Goal: Task Accomplishment & Management: Manage account settings

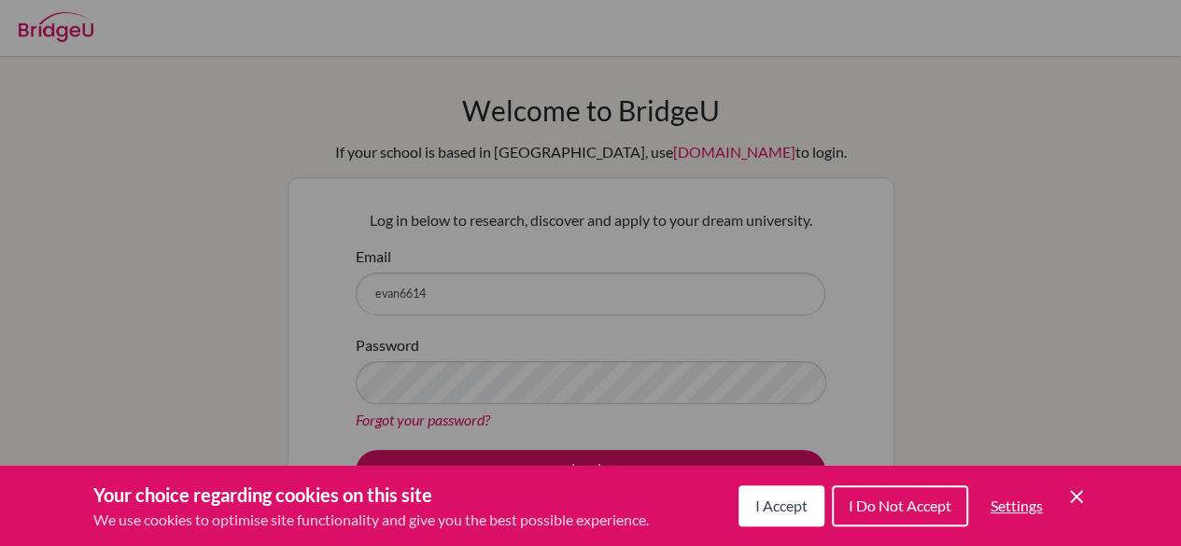
click at [1078, 488] on icon "Cookie Control Close Icon" at bounding box center [1076, 497] width 22 height 22
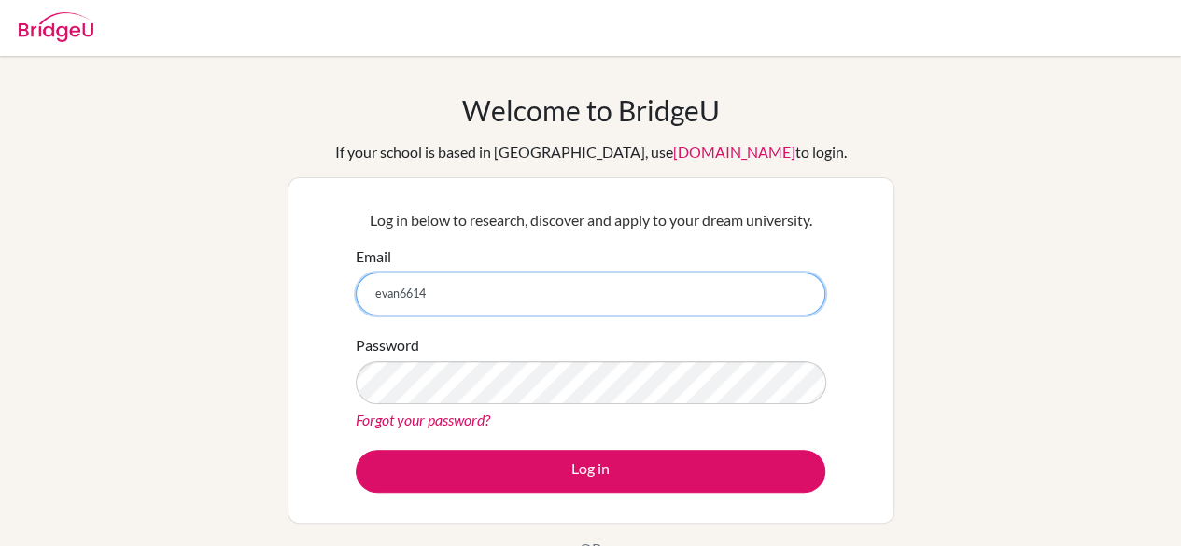
click at [530, 301] on input "evan6614" at bounding box center [591, 294] width 470 height 43
type input "[EMAIL_ADDRESS][DOMAIN_NAME]"
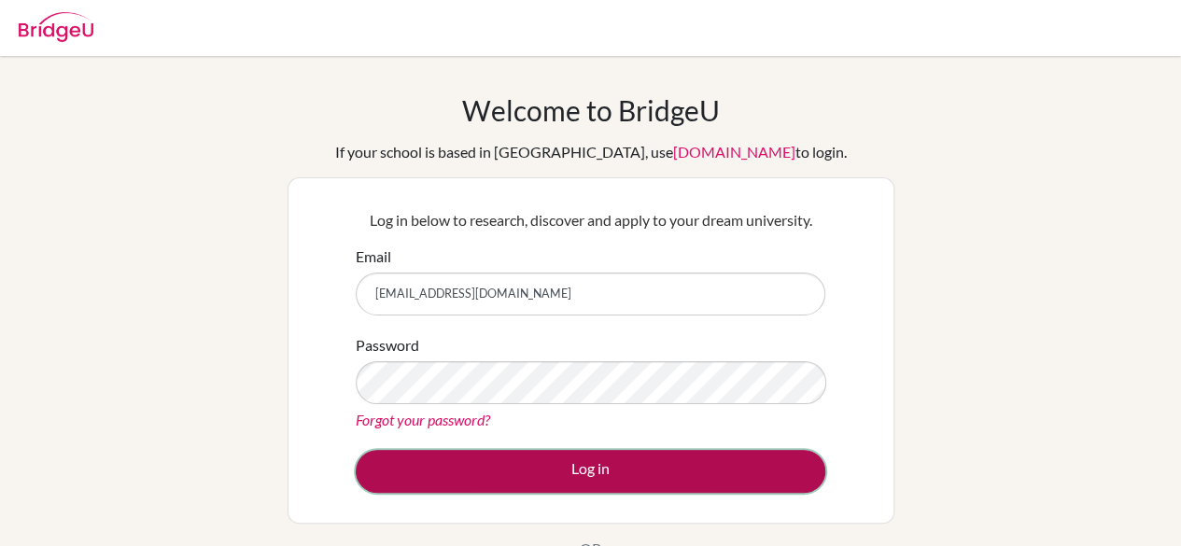
click at [532, 455] on button "Log in" at bounding box center [591, 471] width 470 height 43
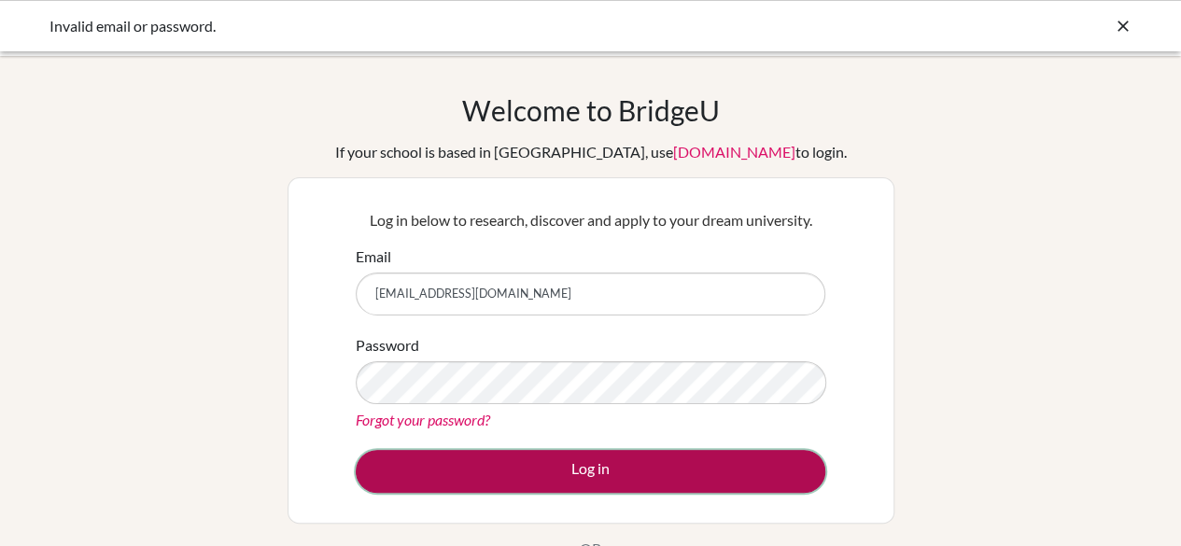
click at [526, 458] on button "Log in" at bounding box center [591, 471] width 470 height 43
click at [495, 477] on button "Log in" at bounding box center [591, 471] width 470 height 43
